Goal: Find specific page/section: Find specific page/section

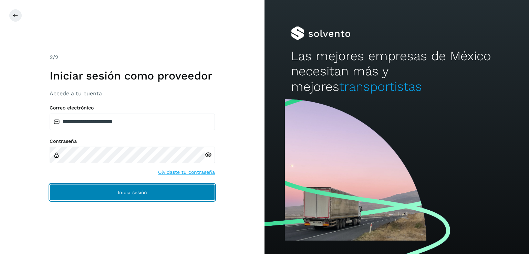
click at [94, 192] on button "Inicia sesión" at bounding box center [132, 192] width 165 height 17
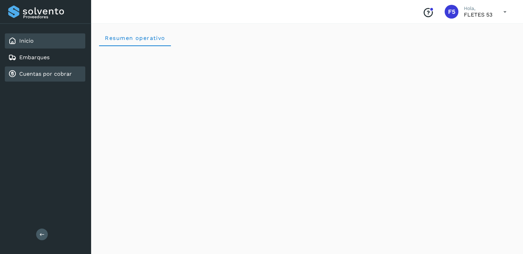
click at [54, 72] on link "Cuentas por cobrar" at bounding box center [45, 74] width 53 height 7
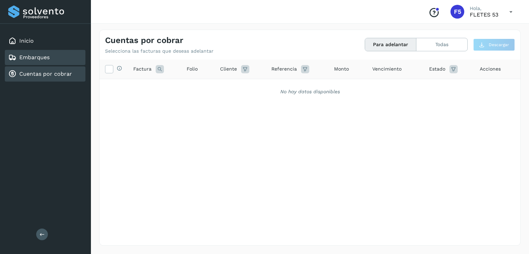
click at [49, 60] on link "Embarques" at bounding box center [34, 57] width 30 height 7
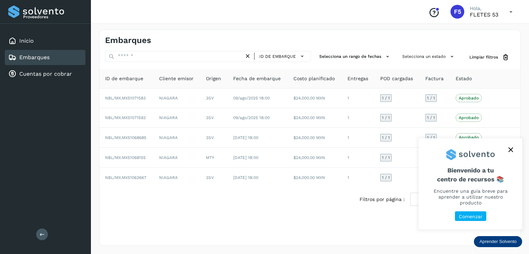
click at [514, 155] on button "close," at bounding box center [510, 150] width 10 height 10
